Goal: Obtain resource: Obtain resource

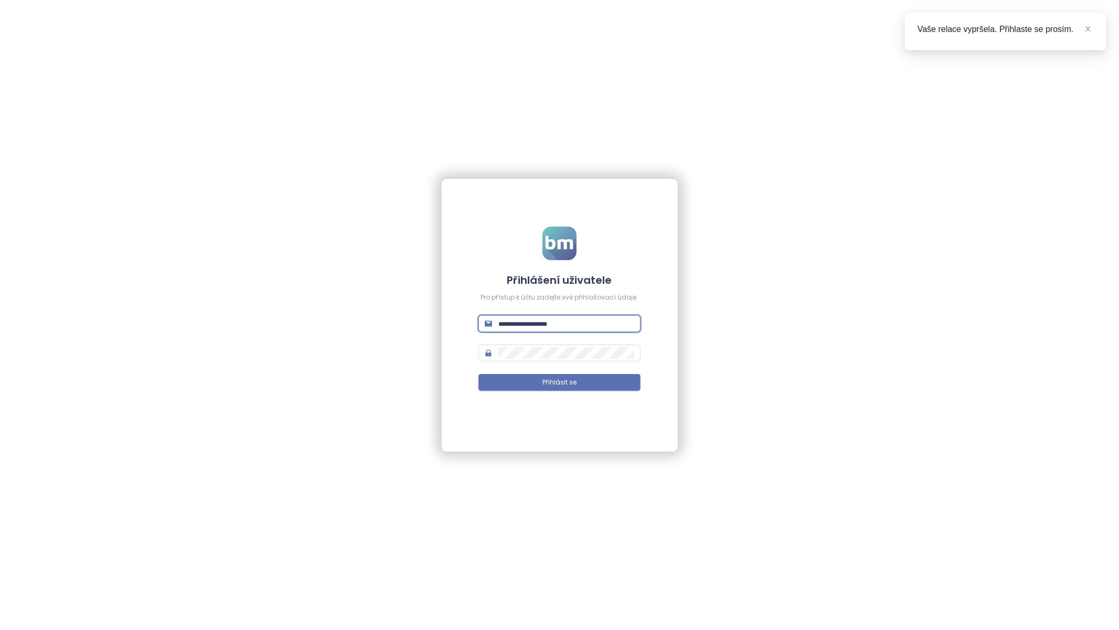
click at [526, 325] on input "text" at bounding box center [565, 324] width 135 height 12
paste input "**********"
type input "**********"
click at [509, 387] on button "Přihlásit se" at bounding box center [559, 382] width 162 height 17
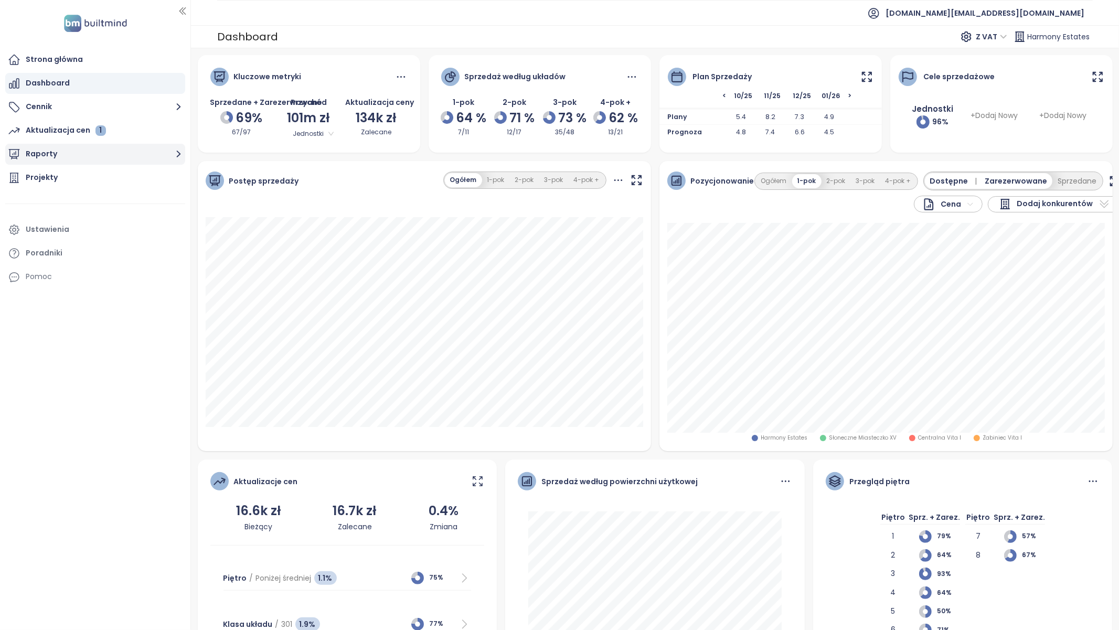
click at [54, 145] on button "Raporty" at bounding box center [95, 154] width 180 height 21
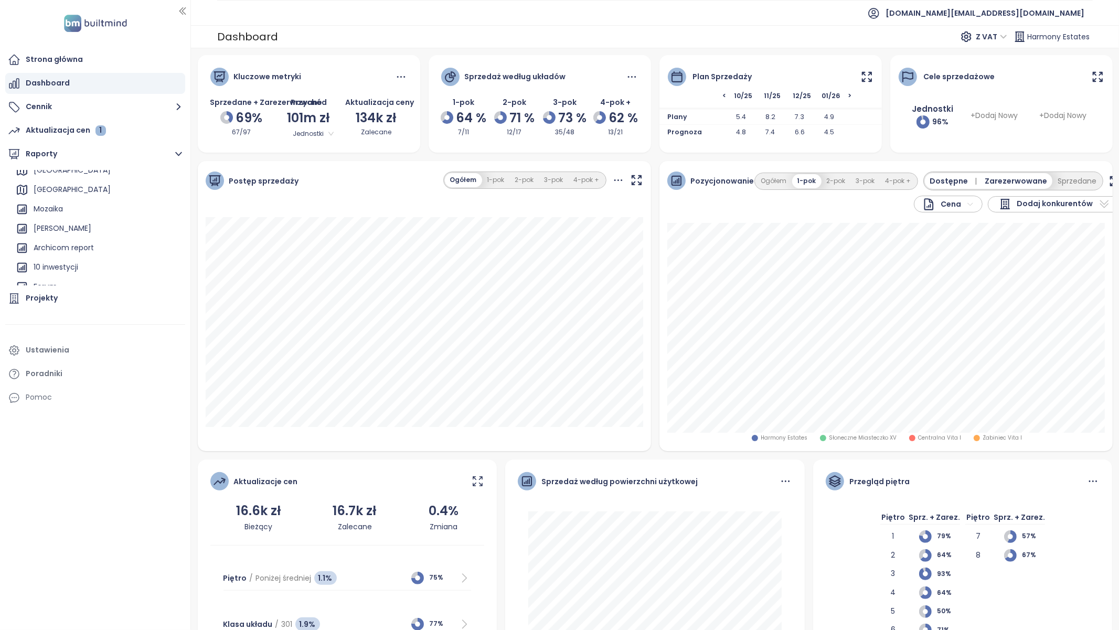
scroll to position [66, 0]
click at [76, 249] on div "Archicom report" at bounding box center [64, 247] width 60 height 13
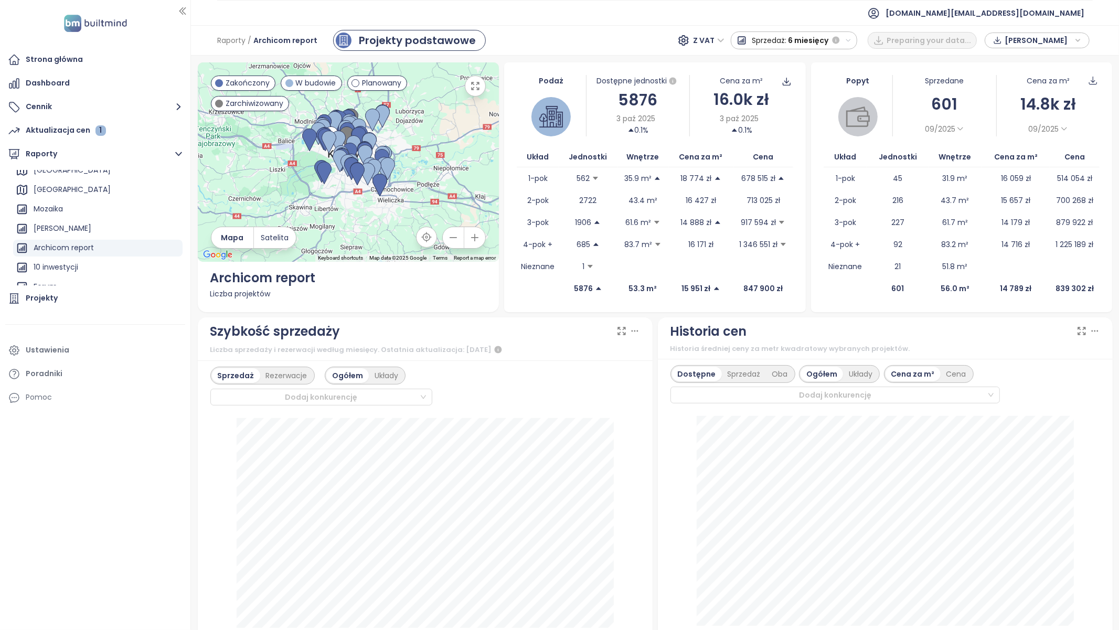
click at [1012, 41] on span "[PERSON_NAME]" at bounding box center [1039, 41] width 68 height 16
click at [1022, 156] on span "Pobierz" at bounding box center [1020, 157] width 29 height 12
click at [1029, 37] on span "[PERSON_NAME]" at bounding box center [1039, 41] width 68 height 16
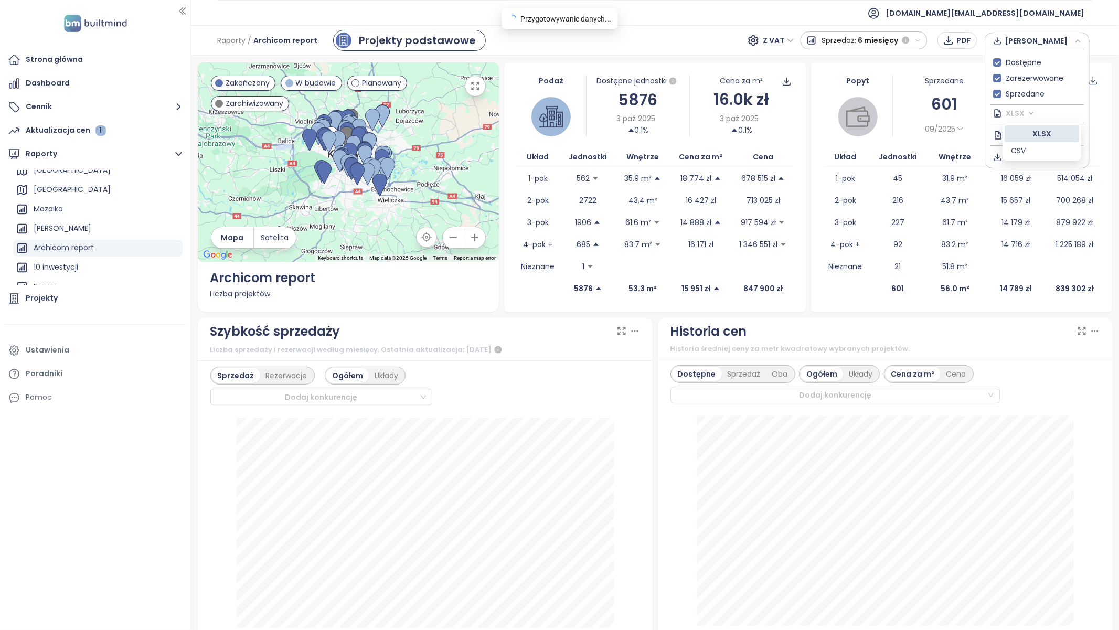
click at [1008, 111] on span "XLSX" at bounding box center [1020, 113] width 28 height 16
click at [1037, 154] on div "CSV" at bounding box center [1042, 151] width 62 height 12
click at [1022, 161] on span "Pobierz" at bounding box center [1020, 157] width 29 height 12
click at [879, 44] on span "6 miesięcy" at bounding box center [878, 40] width 40 height 19
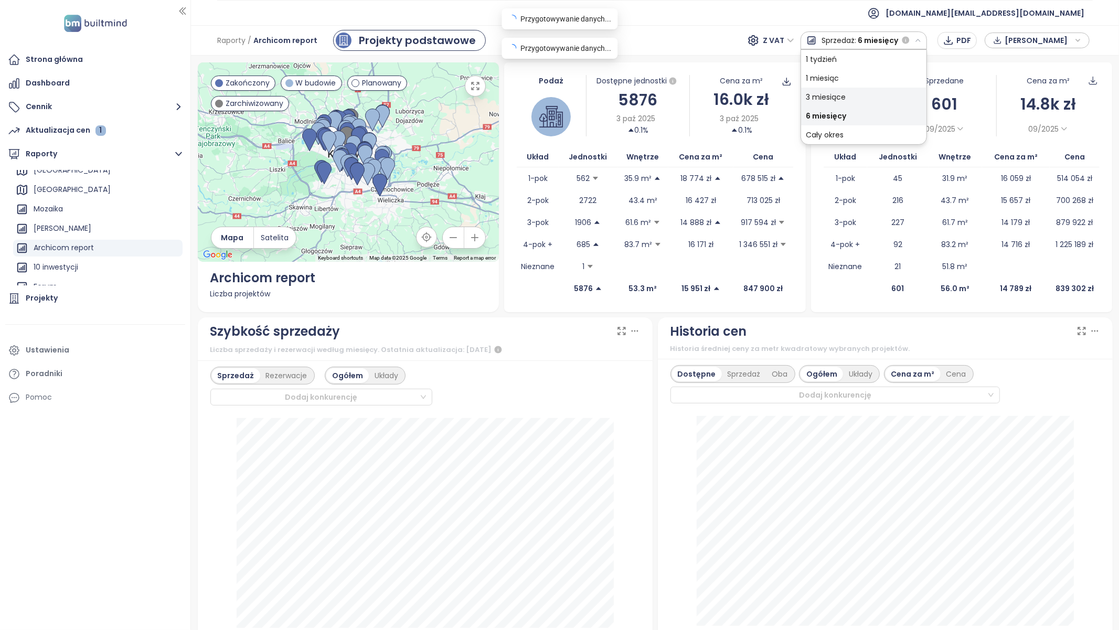
click at [819, 98] on div "3 miesiące" at bounding box center [863, 97] width 125 height 19
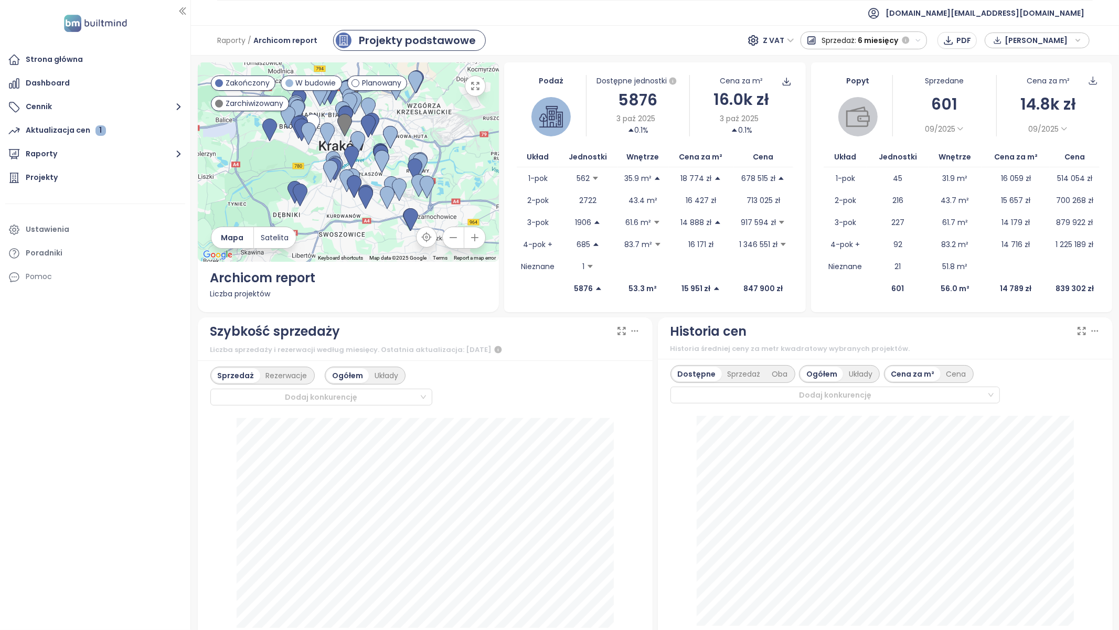
click at [870, 44] on span "6 miesięcy" at bounding box center [878, 40] width 40 height 19
click at [860, 75] on div "1 miesiąc" at bounding box center [863, 78] width 125 height 19
click at [109, 156] on button "Raporty" at bounding box center [95, 154] width 180 height 21
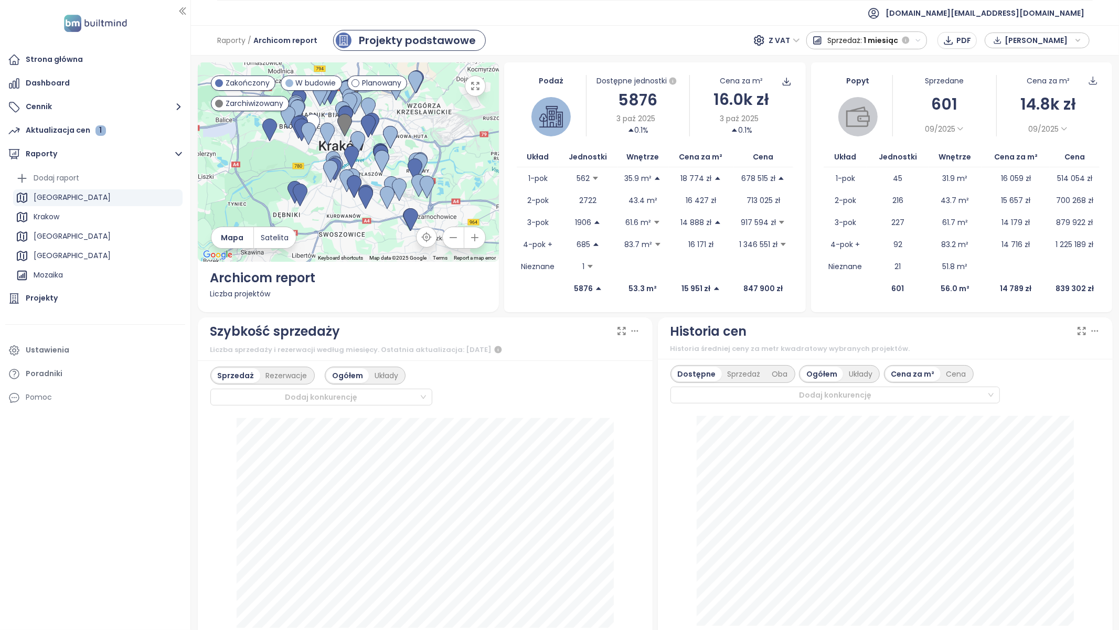
click at [88, 200] on div "[GEOGRAPHIC_DATA]" at bounding box center [97, 197] width 169 height 17
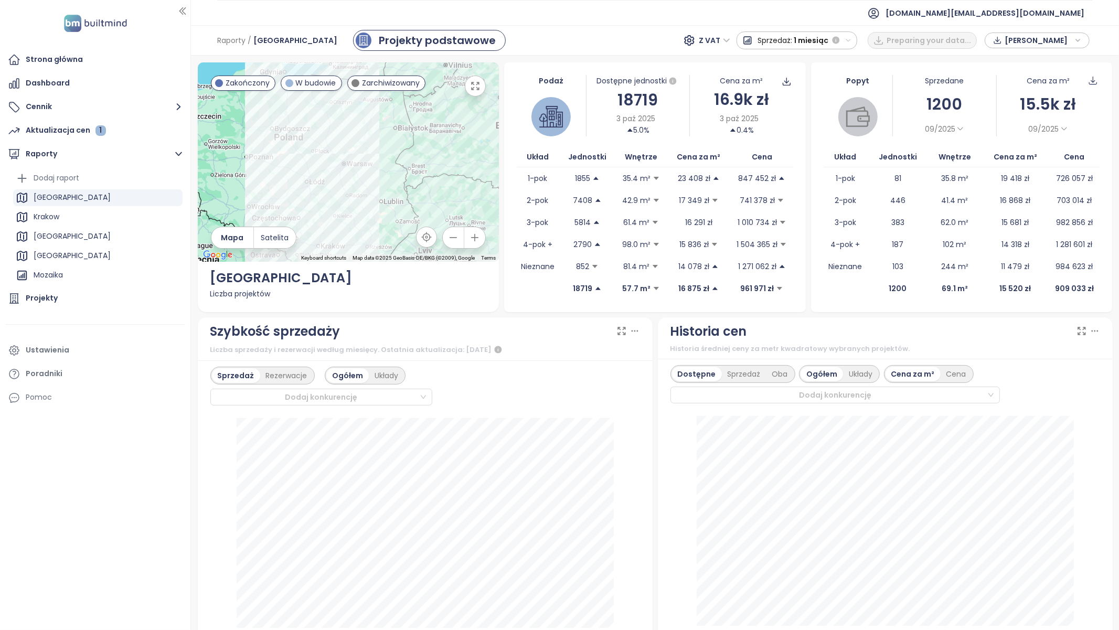
click at [1023, 37] on span "[PERSON_NAME]" at bounding box center [1039, 41] width 68 height 16
click at [1039, 148] on button "Pobierz" at bounding box center [1036, 156] width 93 height 17
click at [72, 205] on div "Archicom report" at bounding box center [64, 209] width 60 height 13
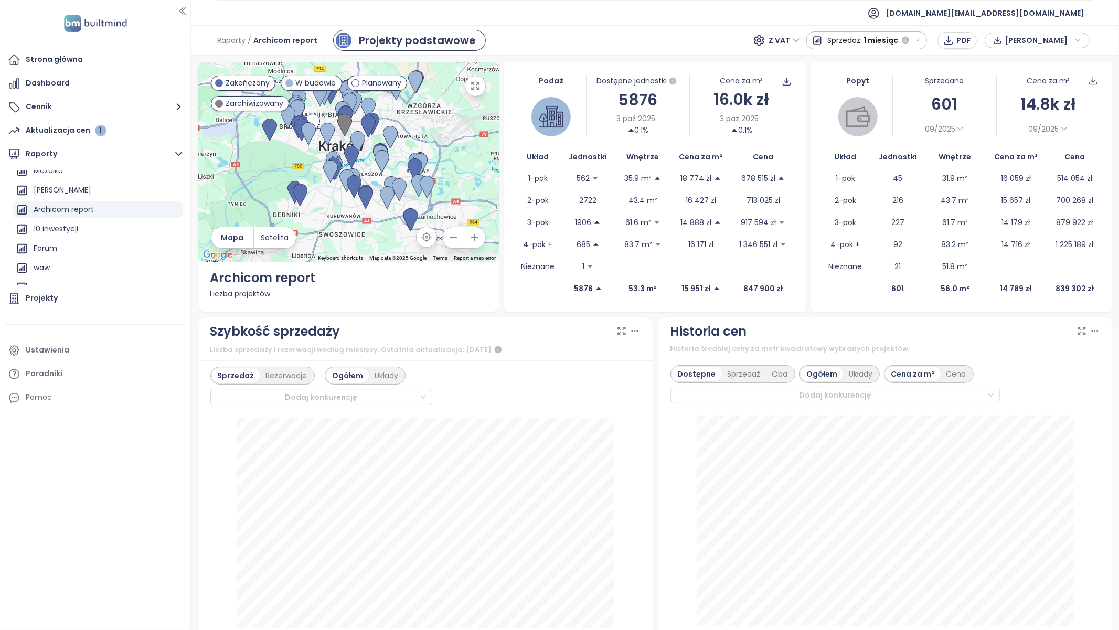
click at [1008, 43] on span "[PERSON_NAME]" at bounding box center [1039, 41] width 68 height 16
click at [1039, 151] on button "Pobierz" at bounding box center [1036, 156] width 93 height 17
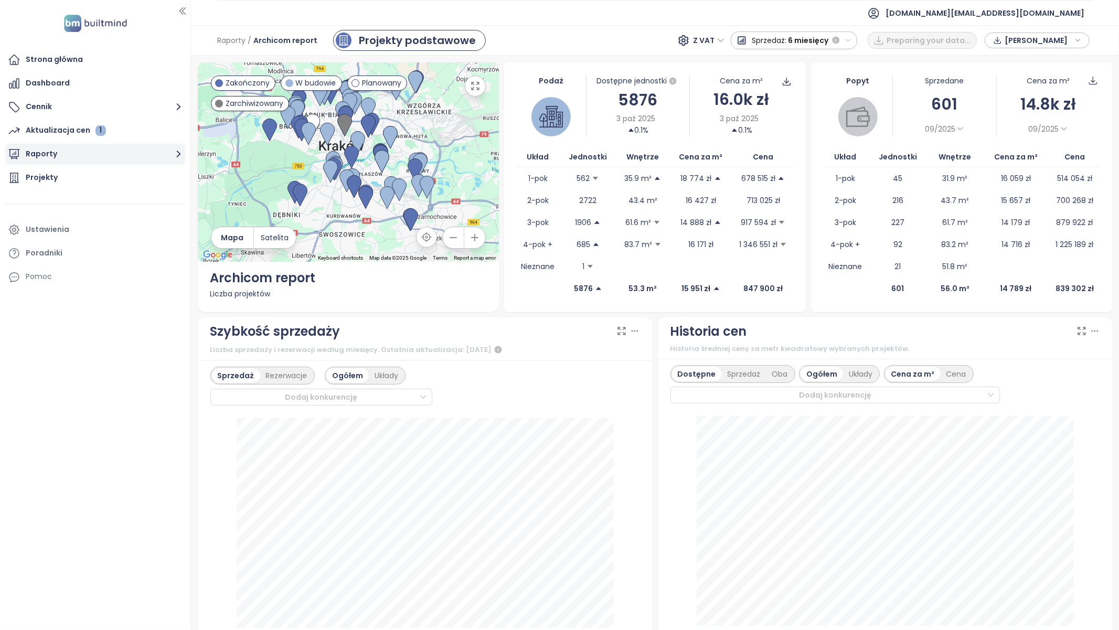
click at [90, 163] on button "Raporty" at bounding box center [95, 154] width 180 height 21
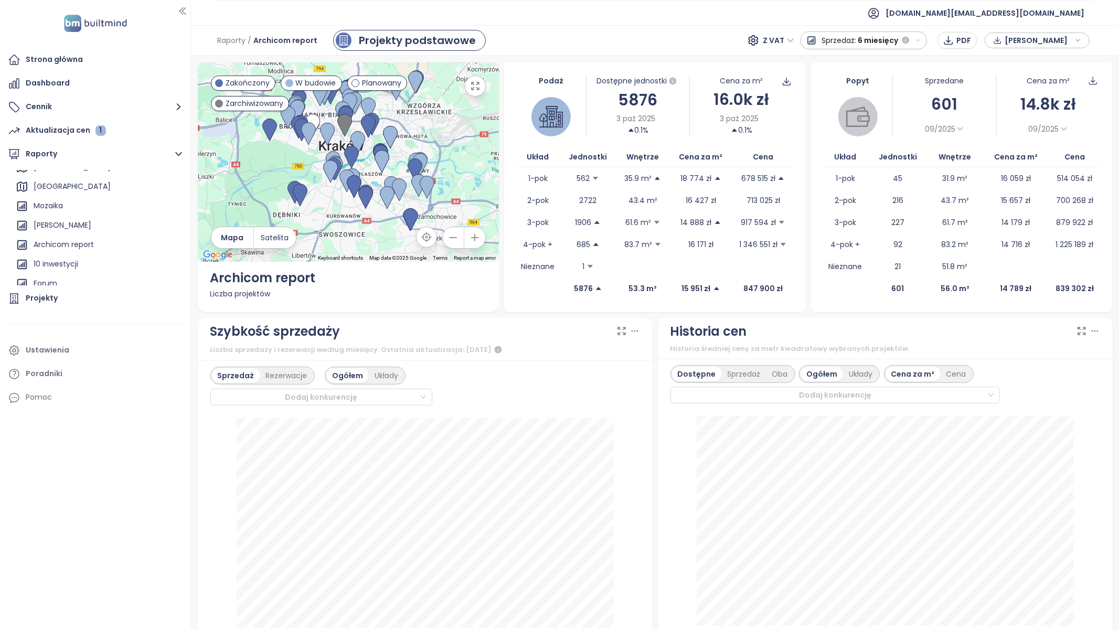
scroll to position [70, 0]
click at [88, 248] on div "Archicom report" at bounding box center [64, 243] width 60 height 13
click at [888, 36] on span "6 miesięcy" at bounding box center [878, 40] width 40 height 19
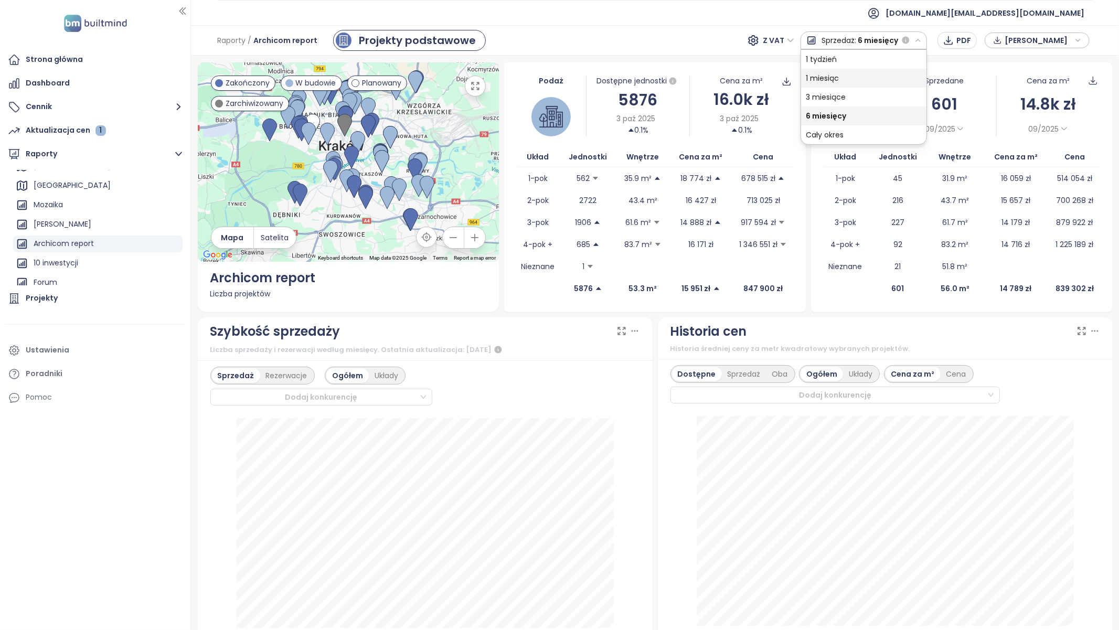
click at [886, 78] on div "1 miesiąc" at bounding box center [863, 78] width 125 height 19
click at [1001, 40] on icon "button" at bounding box center [997, 41] width 9 height 16
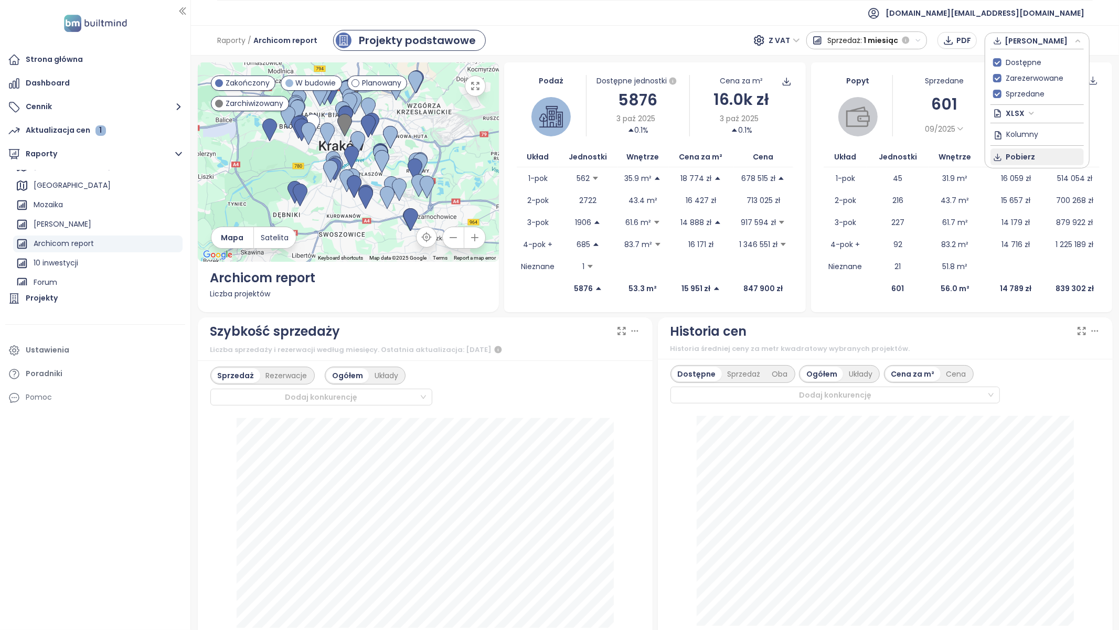
click at [1030, 148] on button "Pobierz" at bounding box center [1036, 156] width 93 height 17
